Goal: Information Seeking & Learning: Learn about a topic

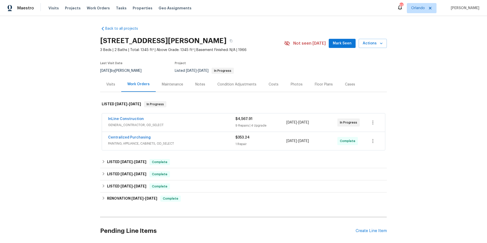
click at [191, 120] on div "InLine Construction" at bounding box center [171, 119] width 127 height 6
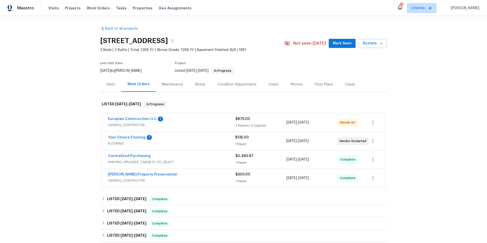
click at [203, 122] on div "Europian Construction LLC 1" at bounding box center [171, 119] width 127 height 6
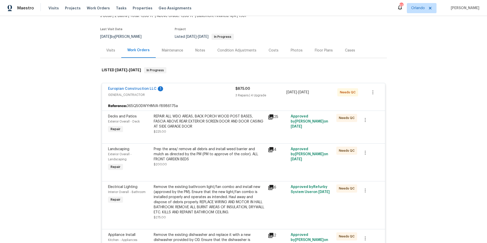
scroll to position [49, 0]
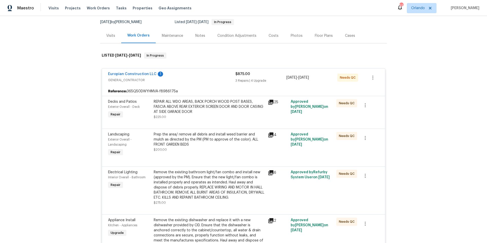
click at [270, 102] on icon at bounding box center [271, 102] width 6 height 6
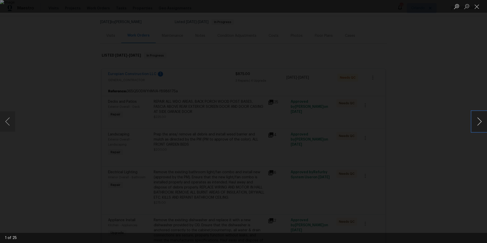
click at [480, 120] on button "Next image" at bounding box center [478, 121] width 15 height 20
click at [421, 110] on div "Lightbox" at bounding box center [243, 121] width 487 height 243
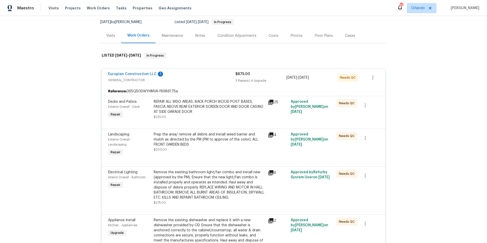
click at [260, 104] on div "REPAIR ALL WDO AREAS, BACK PORCH WOOD POST BASES, FASCIA ABOVE REAR EXTERIOR SC…" at bounding box center [209, 106] width 111 height 15
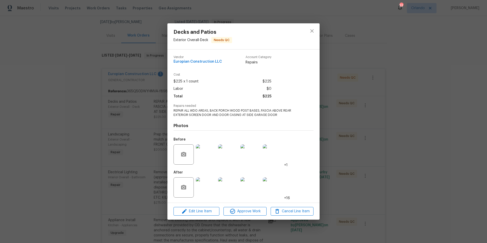
click at [208, 154] on img at bounding box center [206, 154] width 20 height 20
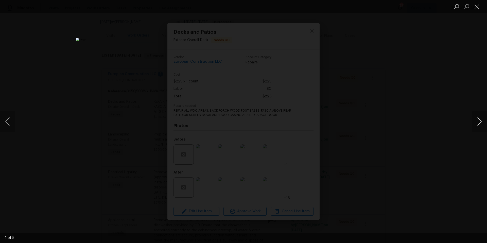
click at [481, 120] on button "Next image" at bounding box center [478, 121] width 15 height 20
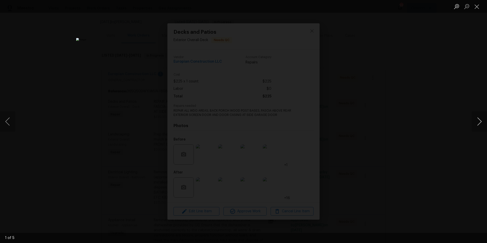
click at [481, 120] on button "Next image" at bounding box center [478, 121] width 15 height 20
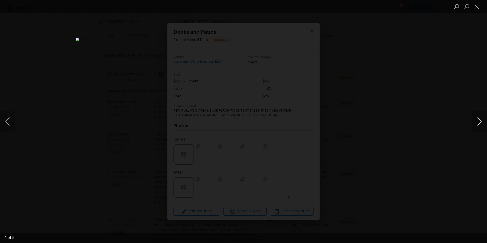
click at [481, 120] on button "Next image" at bounding box center [478, 121] width 15 height 20
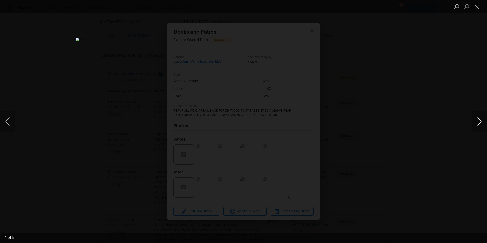
click at [481, 120] on button "Next image" at bounding box center [478, 121] width 15 height 20
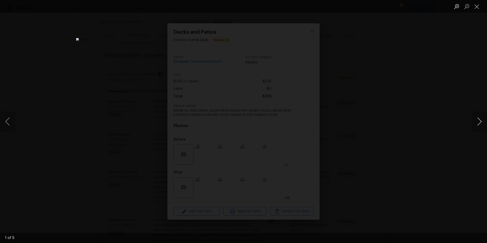
click at [481, 120] on button "Next image" at bounding box center [478, 121] width 15 height 20
click at [408, 106] on div "Lightbox" at bounding box center [243, 121] width 487 height 243
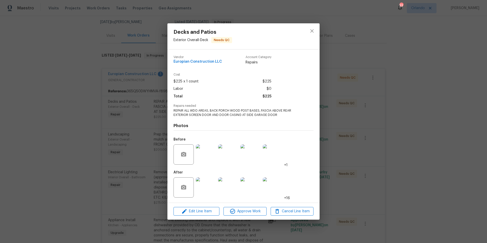
click at [208, 187] on img at bounding box center [206, 187] width 20 height 20
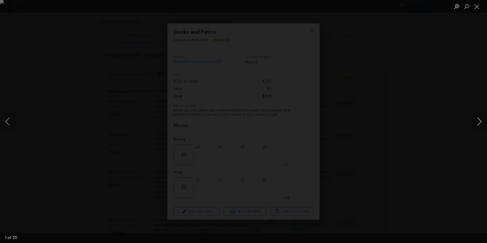
click at [477, 120] on button "Next image" at bounding box center [478, 121] width 15 height 20
click at [478, 126] on button "Next image" at bounding box center [478, 121] width 15 height 20
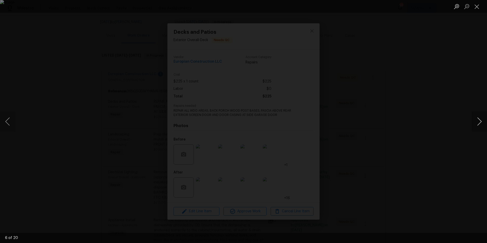
click at [478, 126] on button "Next image" at bounding box center [478, 121] width 15 height 20
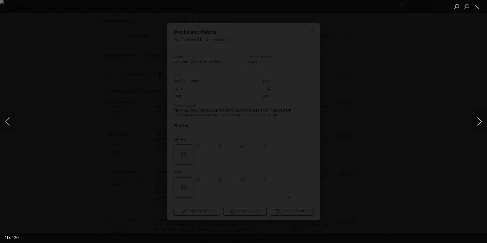
click at [478, 126] on button "Next image" at bounding box center [478, 121] width 15 height 20
click at [423, 102] on div "Lightbox" at bounding box center [243, 121] width 487 height 243
click at [418, 114] on div "Lightbox" at bounding box center [243, 121] width 487 height 243
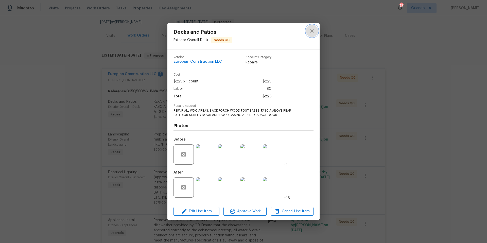
click at [314, 34] on button "close" at bounding box center [312, 31] width 12 height 12
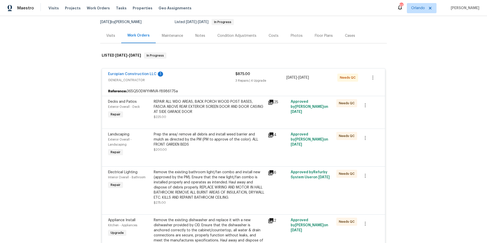
click at [271, 134] on icon at bounding box center [270, 134] width 5 height 5
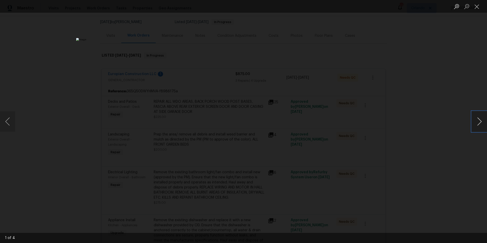
click at [483, 122] on button "Next image" at bounding box center [478, 121] width 15 height 20
click at [411, 98] on div "Lightbox" at bounding box center [243, 121] width 487 height 243
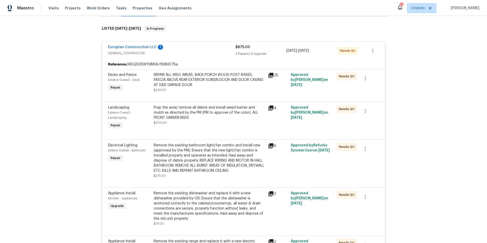
scroll to position [0, 0]
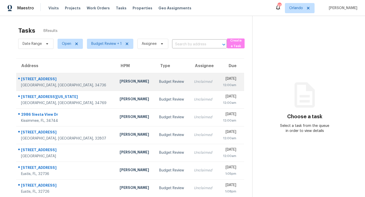
click at [156, 79] on td "Budget Review" at bounding box center [172, 82] width 35 height 18
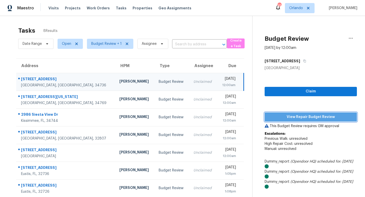
click at [315, 117] on span "View Repair Budget Review" at bounding box center [311, 117] width 84 height 6
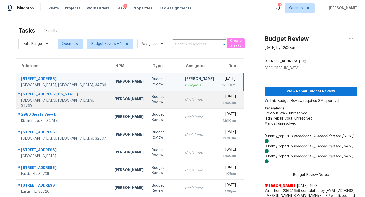
click at [181, 100] on td "Unclaimed" at bounding box center [200, 100] width 38 height 18
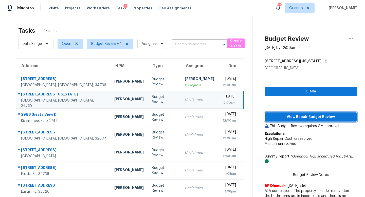
click at [309, 115] on span "View Repair Budget Review" at bounding box center [311, 117] width 84 height 6
